Goal: Information Seeking & Learning: Learn about a topic

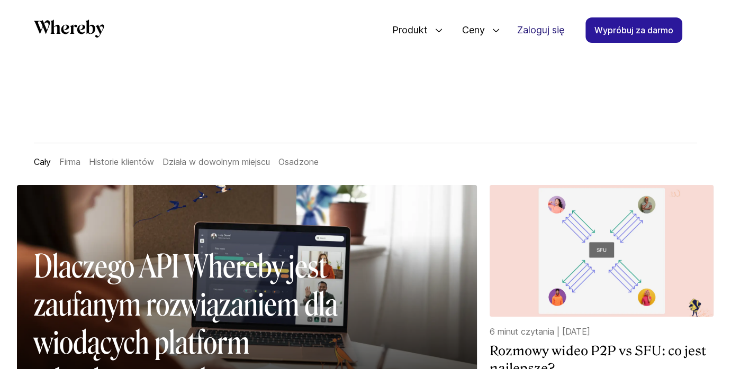
click at [542, 29] on link "Zaloguj się" at bounding box center [541, 30] width 64 height 24
click at [113, 161] on link "Historie klientów" at bounding box center [121, 162] width 65 height 11
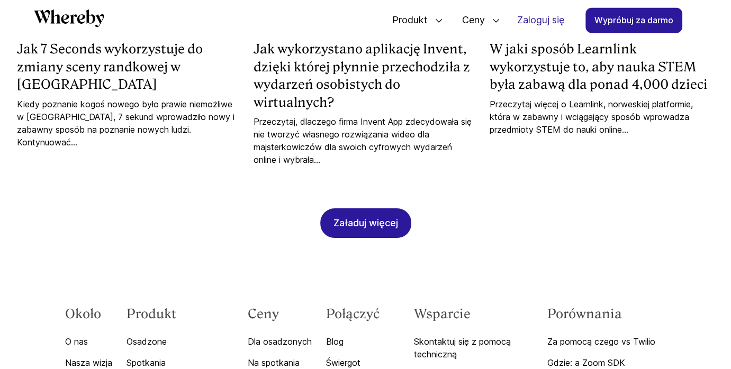
scroll to position [1210, 0]
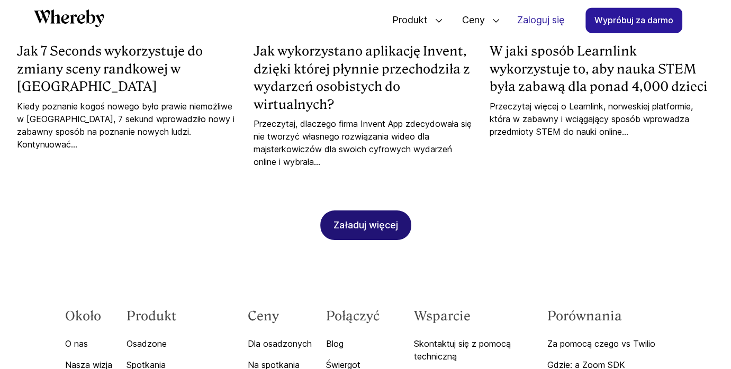
click at [386, 211] on div "Załaduj więcej" at bounding box center [365, 225] width 65 height 29
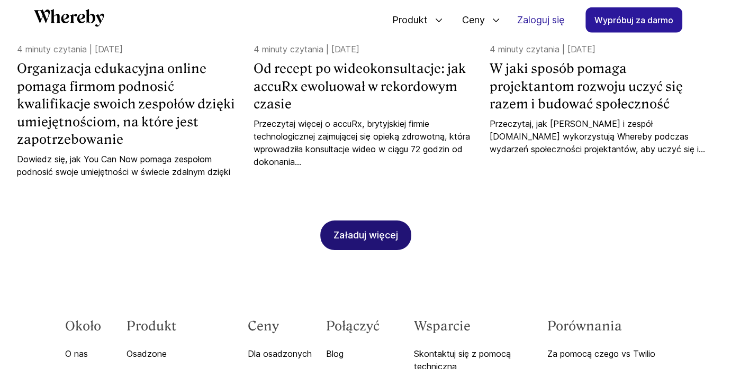
scroll to position [1794, 0]
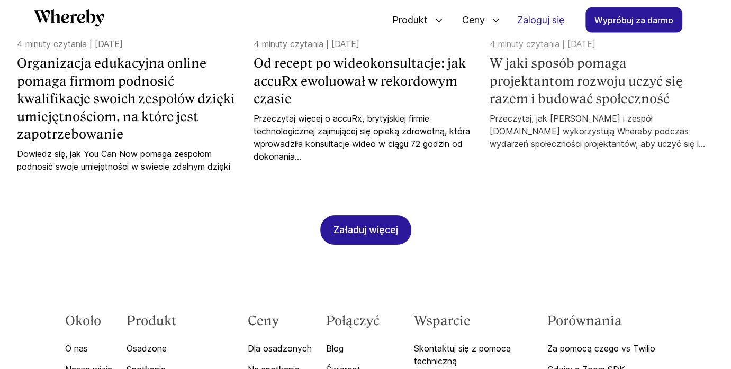
click at [576, 60] on h4 "W jaki sposób pomaga projektantom rozwoju uczyć się razem i budować społeczność" at bounding box center [602, 81] width 224 height 53
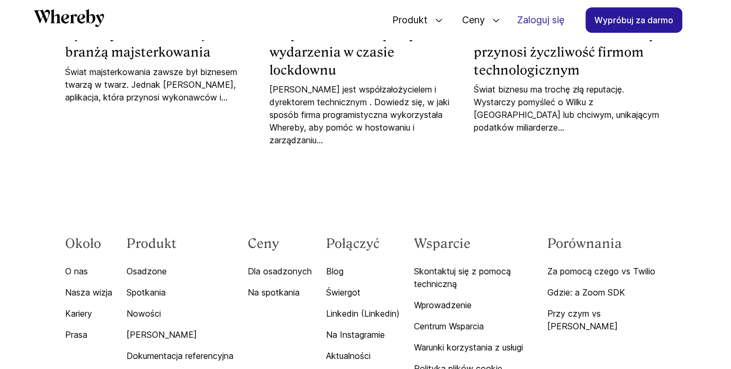
scroll to position [2733, 0]
